Goal: Book appointment/travel/reservation

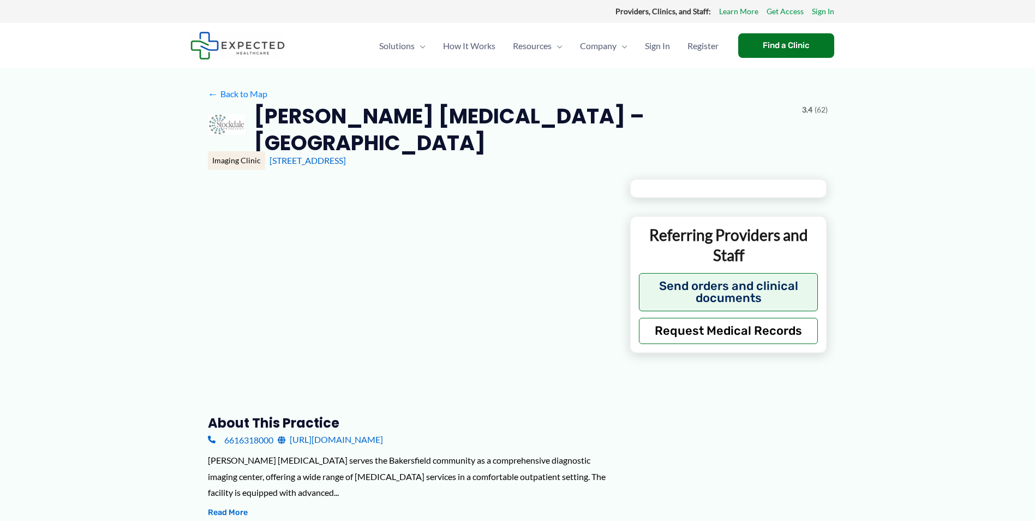
type input "**********"
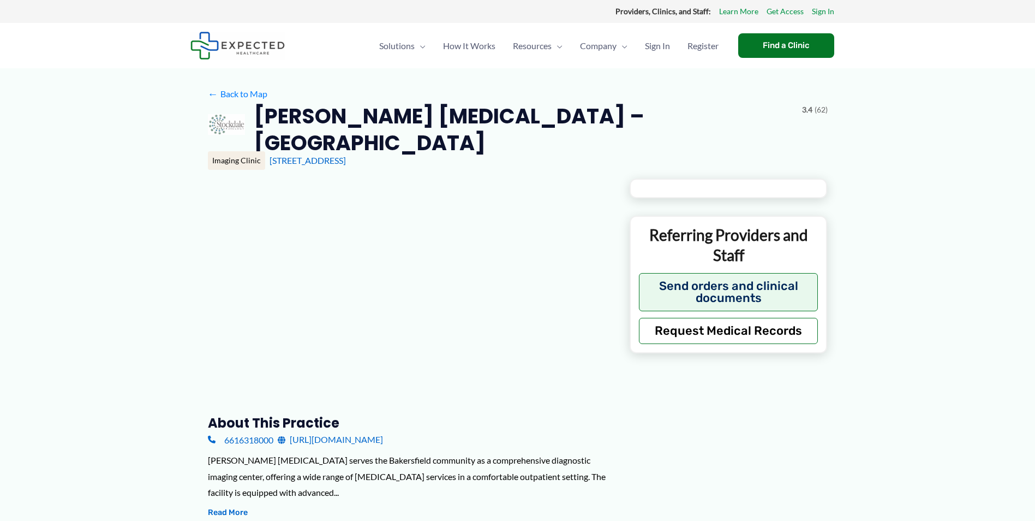
type input "**********"
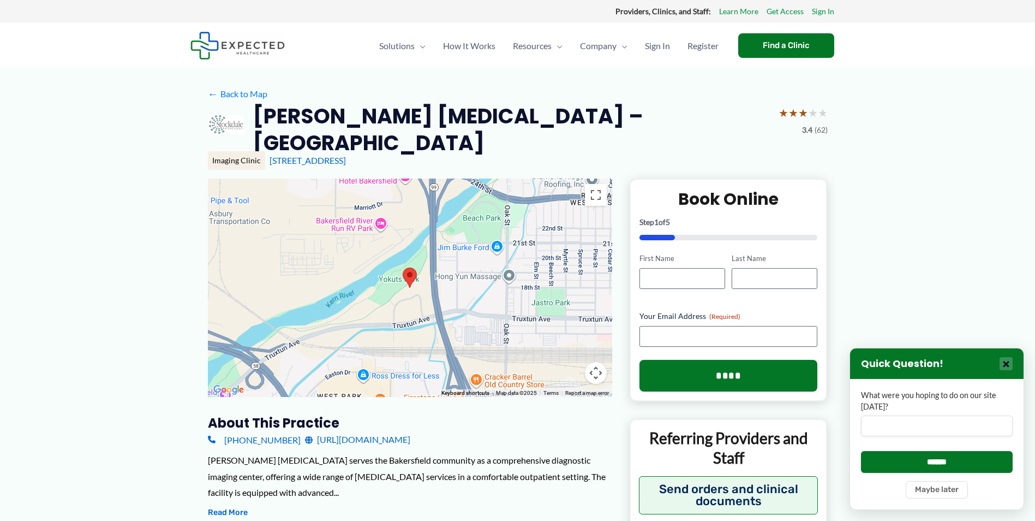
click at [1006, 366] on button "×" at bounding box center [1006, 363] width 13 height 13
